Goal: Find specific page/section: Find specific page/section

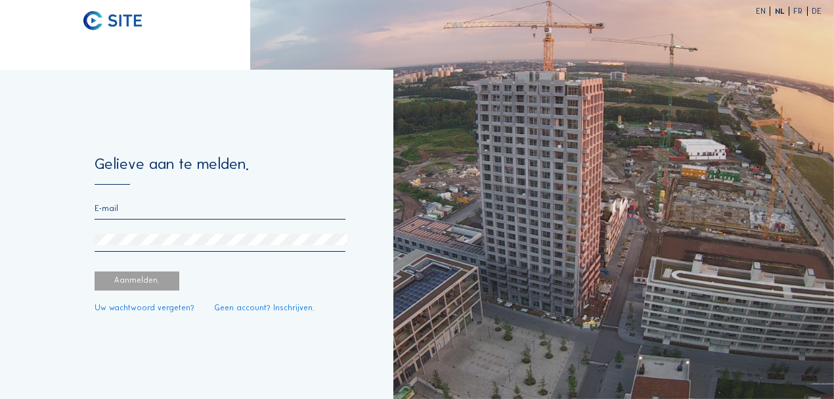
type input "[PERSON_NAME][EMAIL_ADDRESS][DOMAIN_NAME]"
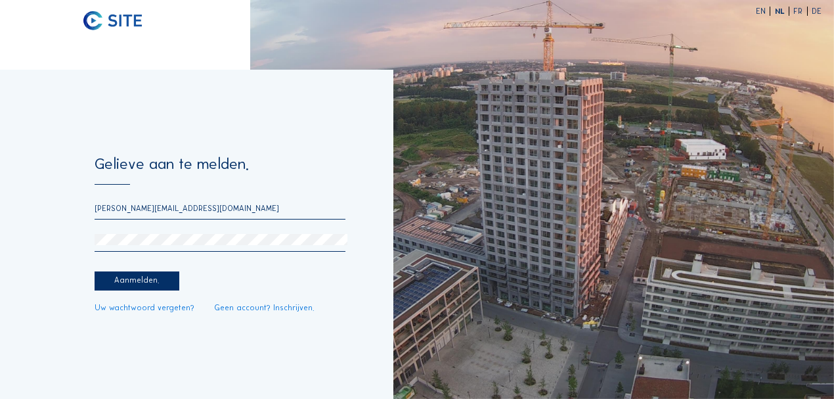
click at [160, 276] on div "Aanmelden." at bounding box center [137, 280] width 85 height 19
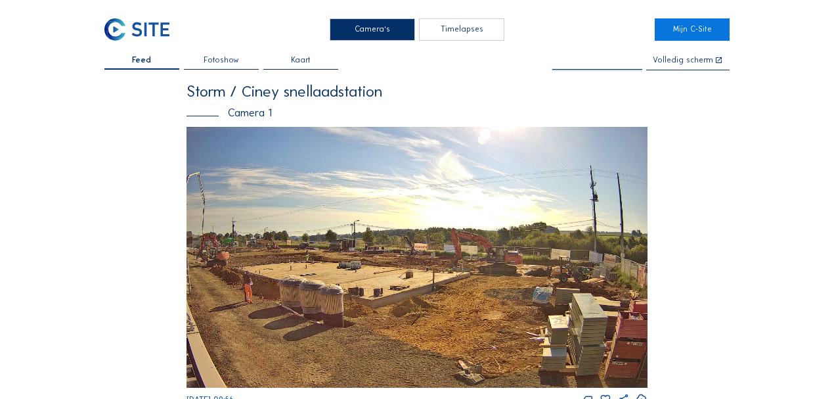
click at [598, 60] on input "text" at bounding box center [597, 60] width 90 height 9
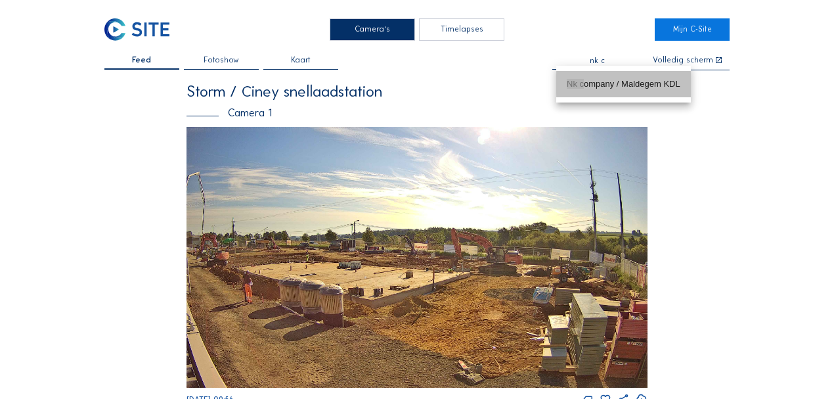
click at [598, 90] on div "Nk c ompany / Maldegem KDL" at bounding box center [624, 84] width 114 height 21
type input "Nk company / Maldegem KDL"
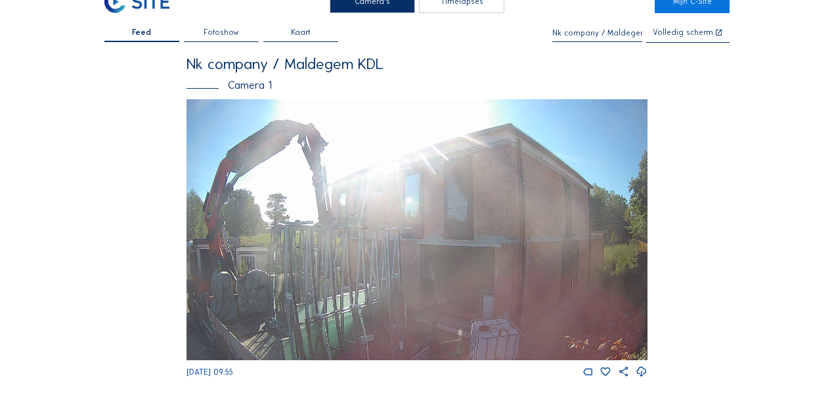
scroll to position [29, 0]
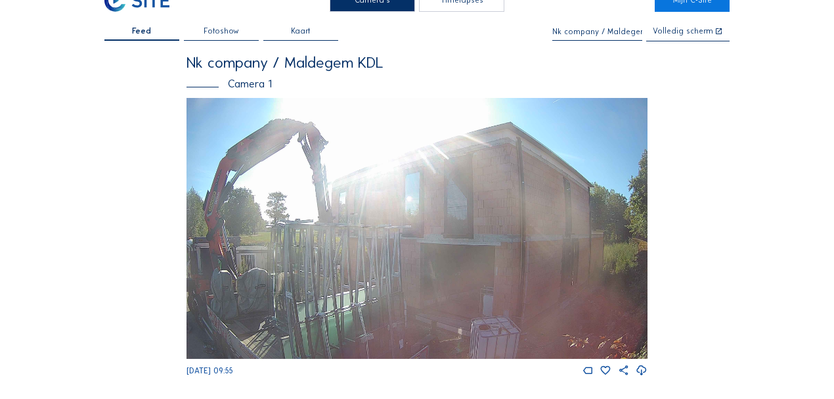
click at [486, 200] on img at bounding box center [416, 228] width 461 height 261
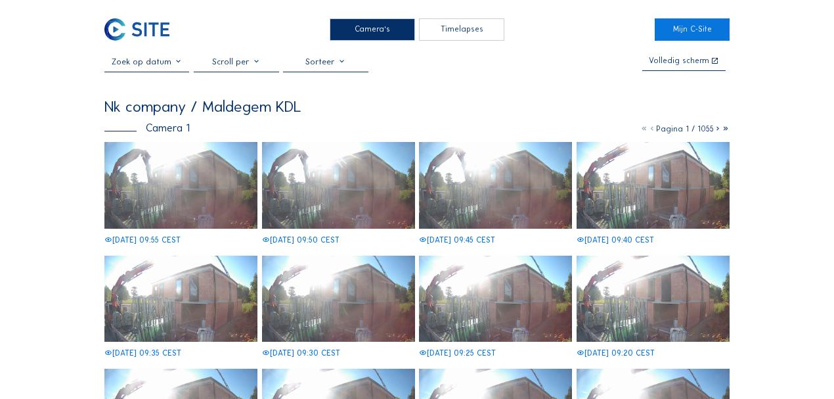
click at [213, 173] on img at bounding box center [180, 185] width 153 height 87
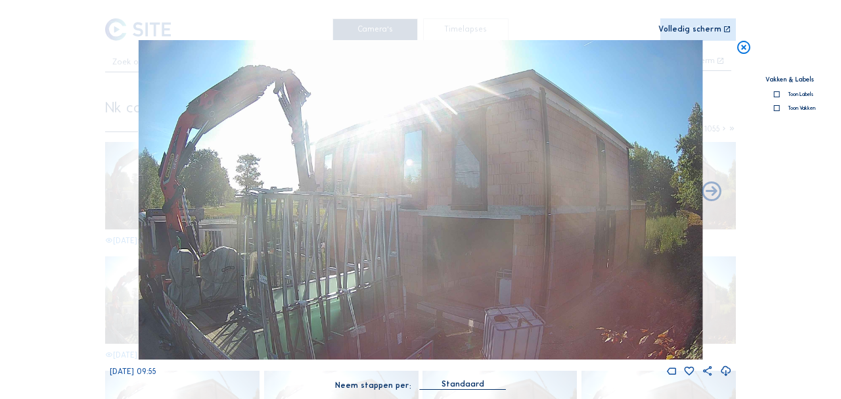
click at [745, 50] on icon at bounding box center [743, 48] width 16 height 16
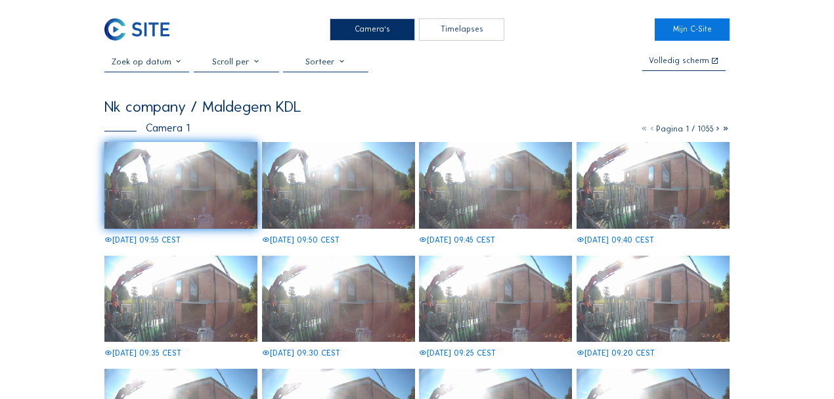
click at [212, 173] on img at bounding box center [180, 185] width 153 height 87
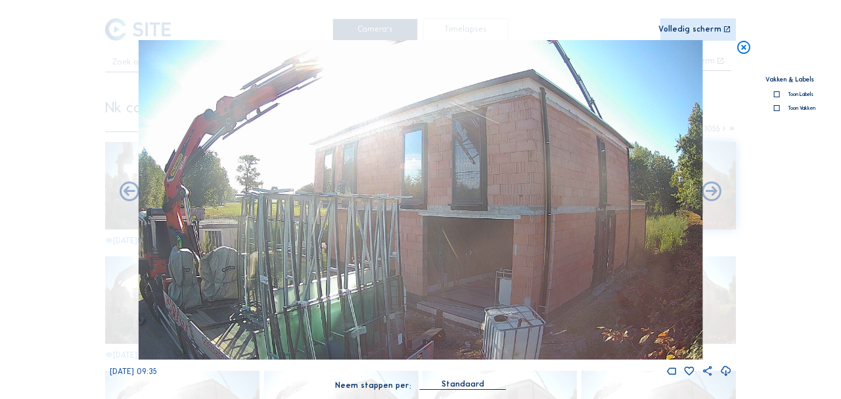
click at [739, 47] on icon at bounding box center [743, 48] width 16 height 16
